Goal: Navigation & Orientation: Find specific page/section

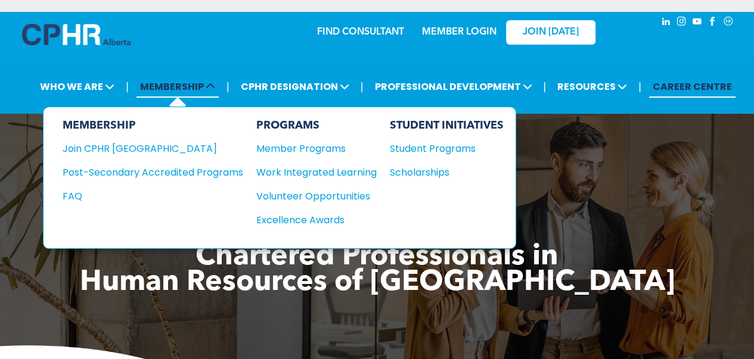
click at [173, 85] on span "MEMBERSHIP" at bounding box center [177, 87] width 82 height 22
click at [204, 89] on span "MEMBERSHIP" at bounding box center [177, 87] width 82 height 22
click at [413, 147] on div "Student Programs" at bounding box center [441, 148] width 102 height 15
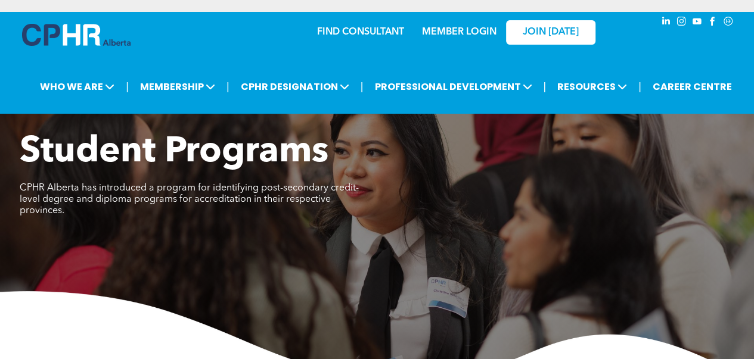
click at [475, 34] on link "MEMBER LOGIN" at bounding box center [459, 32] width 74 height 10
click at [441, 30] on link "MEMBER LOGIN" at bounding box center [459, 32] width 74 height 10
